Goal: Information Seeking & Learning: Learn about a topic

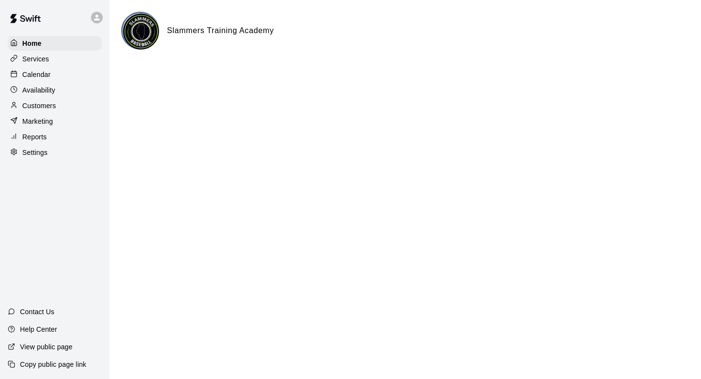
click at [36, 75] on p "Calendar" at bounding box center [36, 75] width 28 height 10
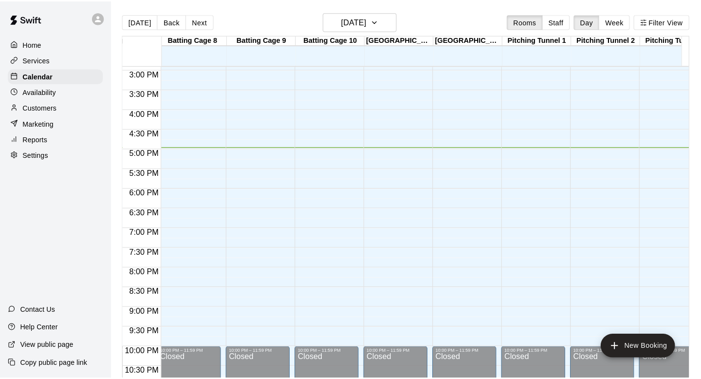
scroll to position [0, 706]
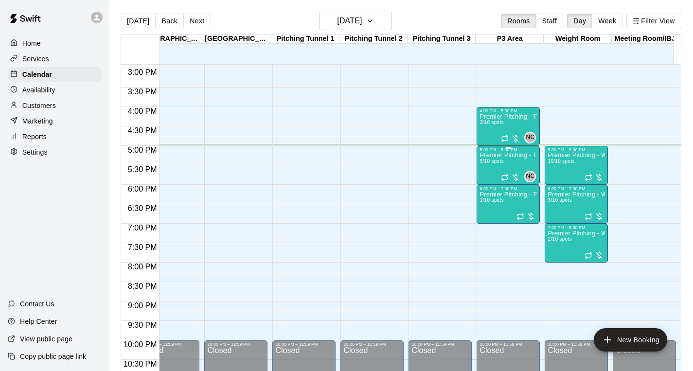
click at [500, 159] on span "5/10 spots" at bounding box center [492, 161] width 24 height 5
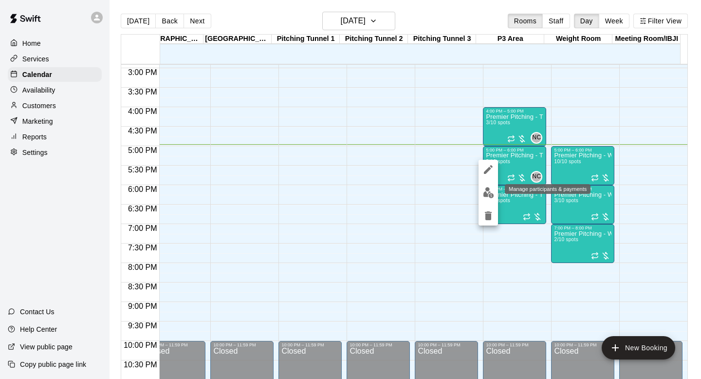
click at [488, 190] on img "edit" at bounding box center [488, 192] width 11 height 11
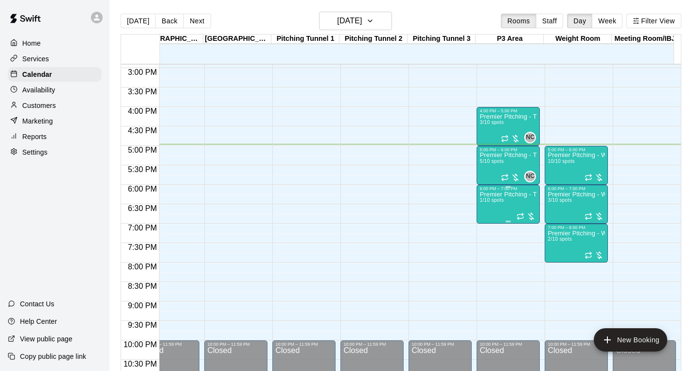
click at [508, 209] on div "Premier Pitching - Throwing Group 1/10 spots" at bounding box center [508, 376] width 57 height 371
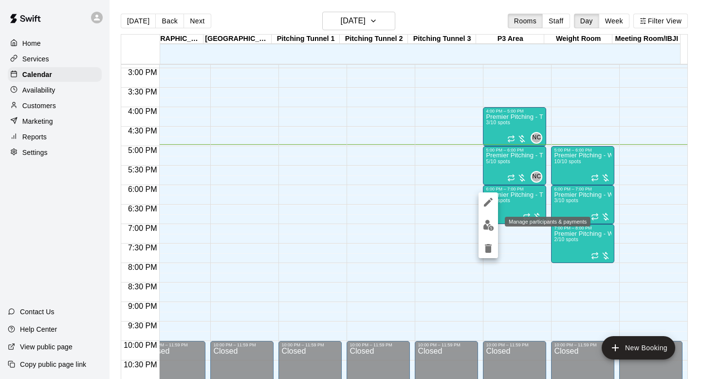
click at [492, 222] on img "edit" at bounding box center [488, 224] width 11 height 11
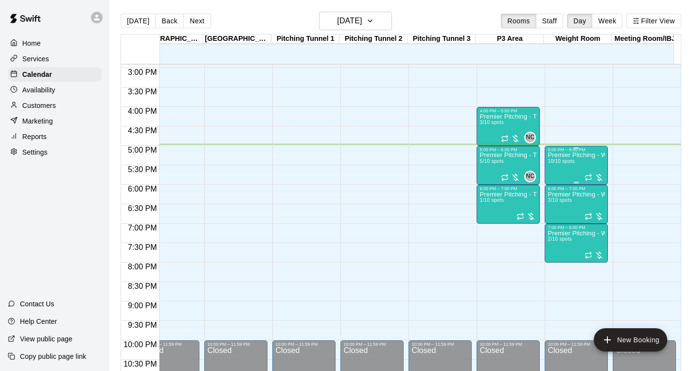
click at [576, 165] on div "Premier Pitching - Weight Room 10/10 spots" at bounding box center [576, 337] width 57 height 371
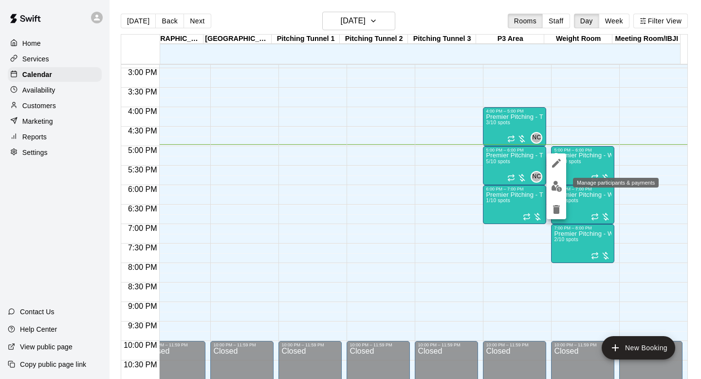
click at [556, 187] on img "edit" at bounding box center [556, 186] width 11 height 11
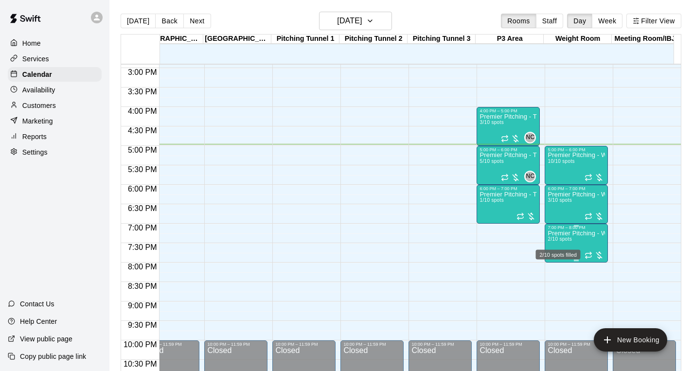
click at [569, 237] on span "2/10 spots" at bounding box center [560, 238] width 24 height 5
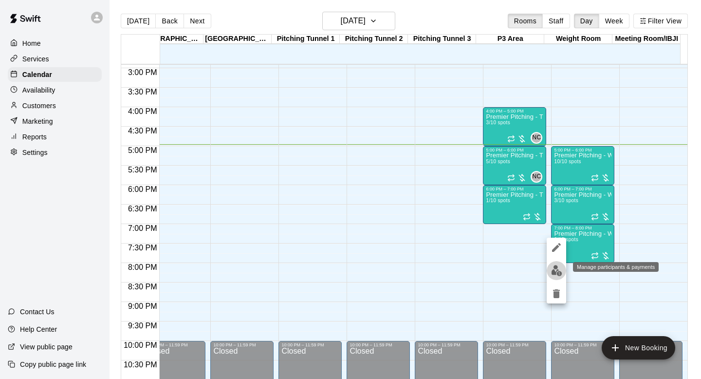
click at [556, 270] on img "edit" at bounding box center [556, 270] width 11 height 11
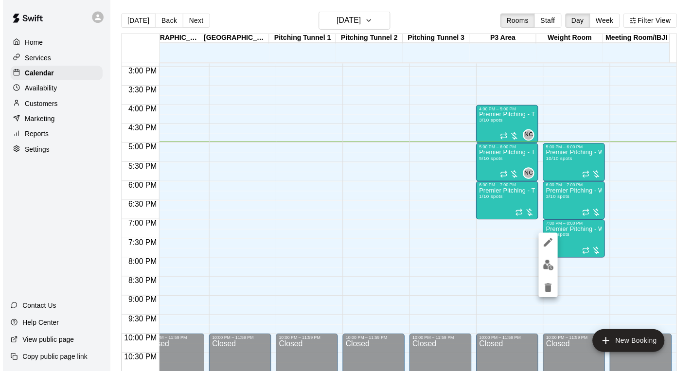
scroll to position [5, 0]
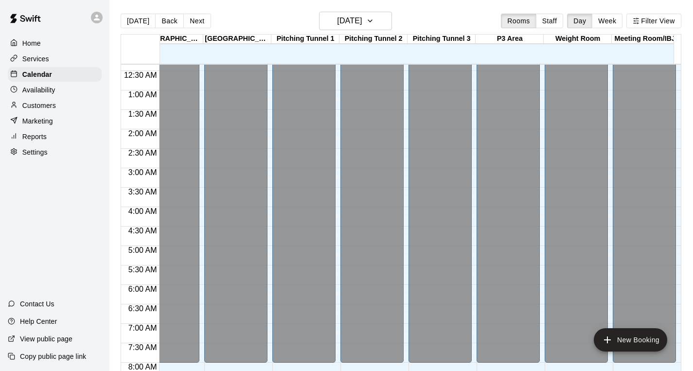
scroll to position [0, 706]
